Goal: Transaction & Acquisition: Obtain resource

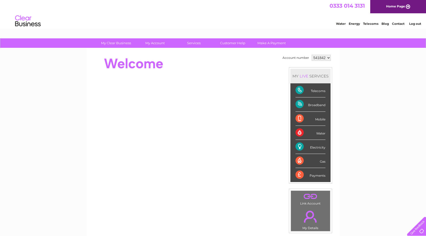
click at [302, 147] on div "Electricity" at bounding box center [311, 147] width 30 height 14
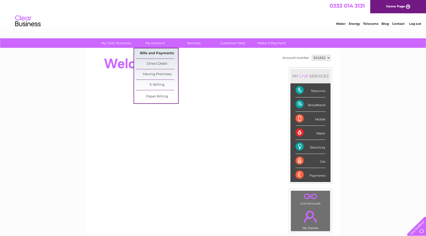
click at [160, 52] on link "Bills and Payments" at bounding box center [157, 53] width 42 height 10
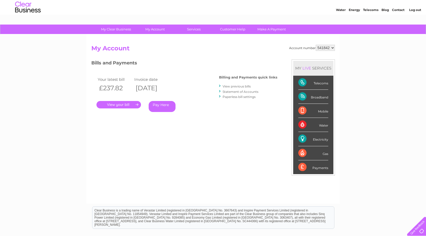
scroll to position [26, 0]
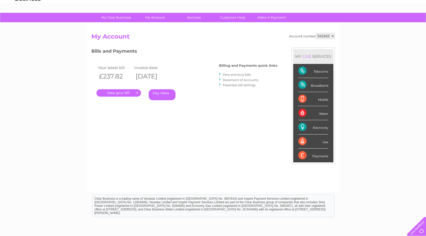
click at [134, 93] on link "." at bounding box center [119, 92] width 45 height 7
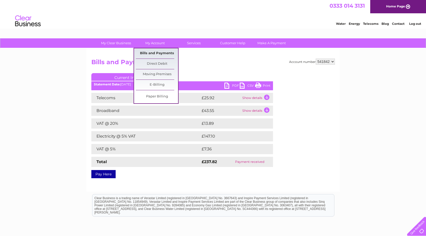
click at [157, 52] on link "Bills and Payments" at bounding box center [157, 53] width 42 height 10
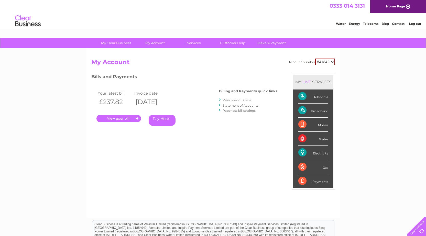
click at [226, 100] on link "View previous bills" at bounding box center [237, 100] width 28 height 4
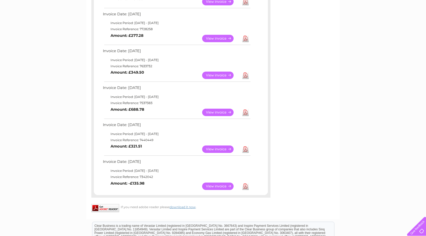
scroll to position [205, 0]
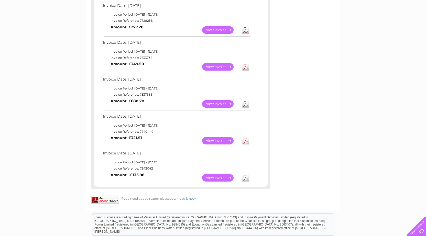
click at [245, 105] on link "Download" at bounding box center [245, 103] width 6 height 7
click at [220, 105] on link "View" at bounding box center [221, 103] width 38 height 7
